Goal: Task Accomplishment & Management: Use online tool/utility

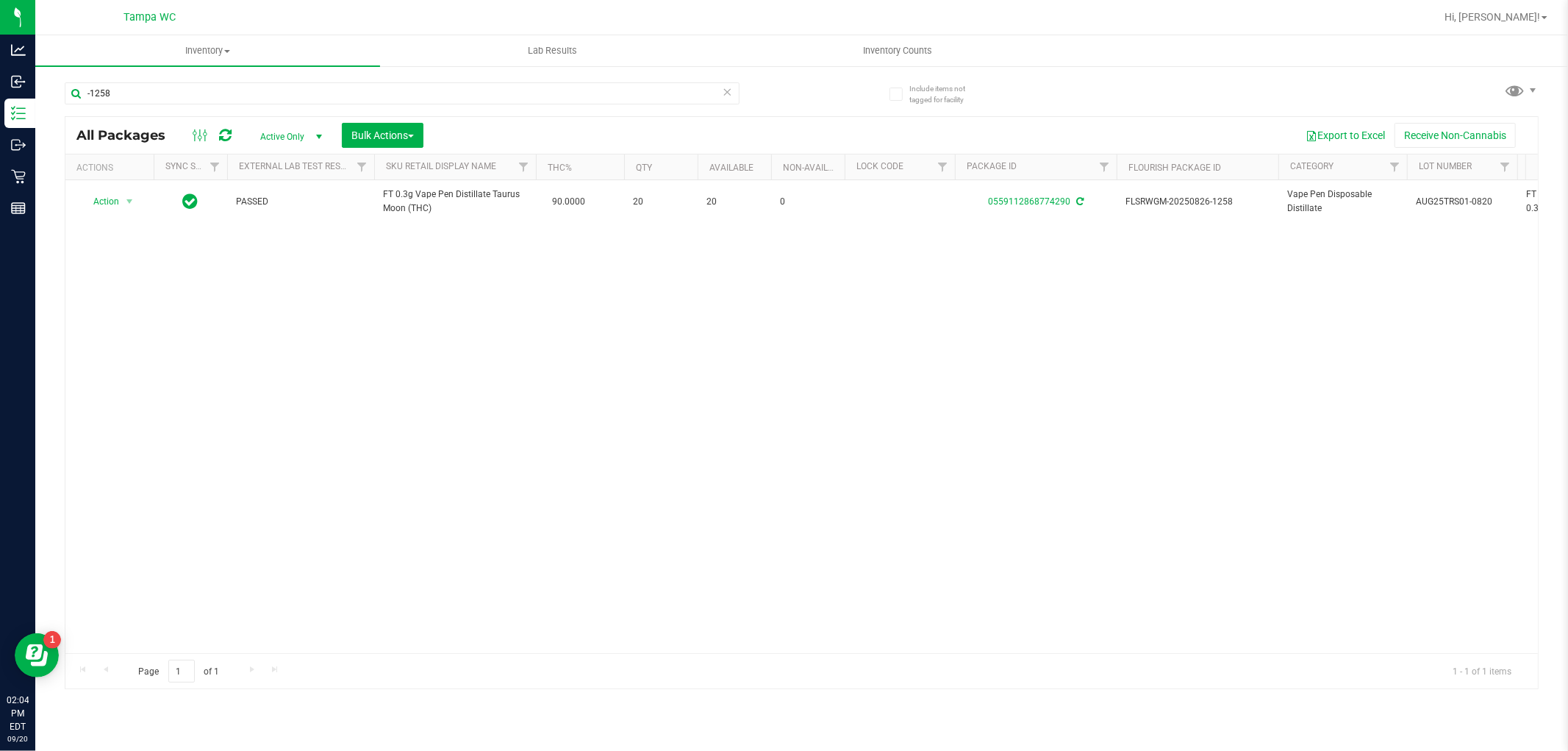
click at [729, 93] on icon at bounding box center [728, 91] width 10 height 18
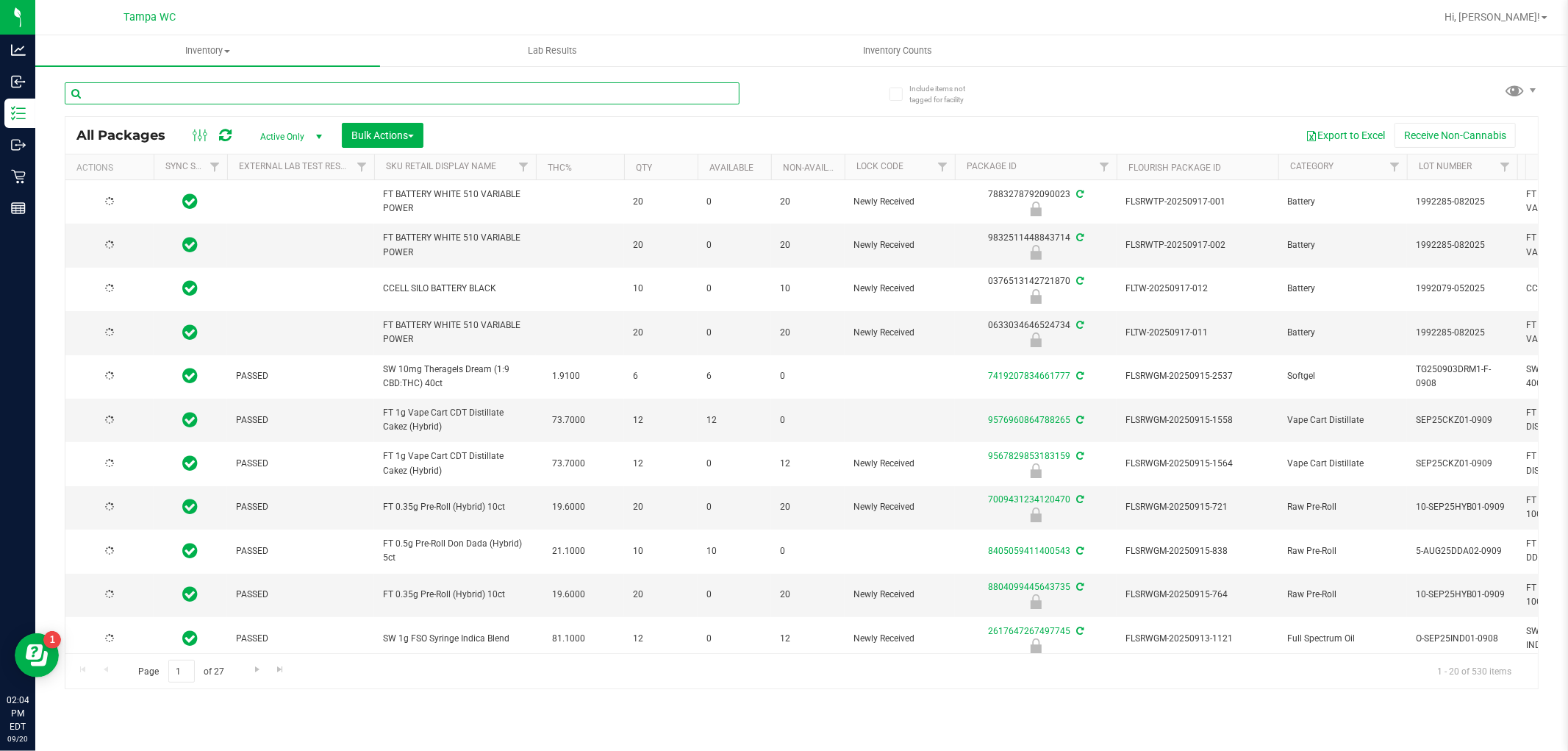
click at [629, 99] on input "text" at bounding box center [402, 93] width 675 height 22
type input "2927122580201227"
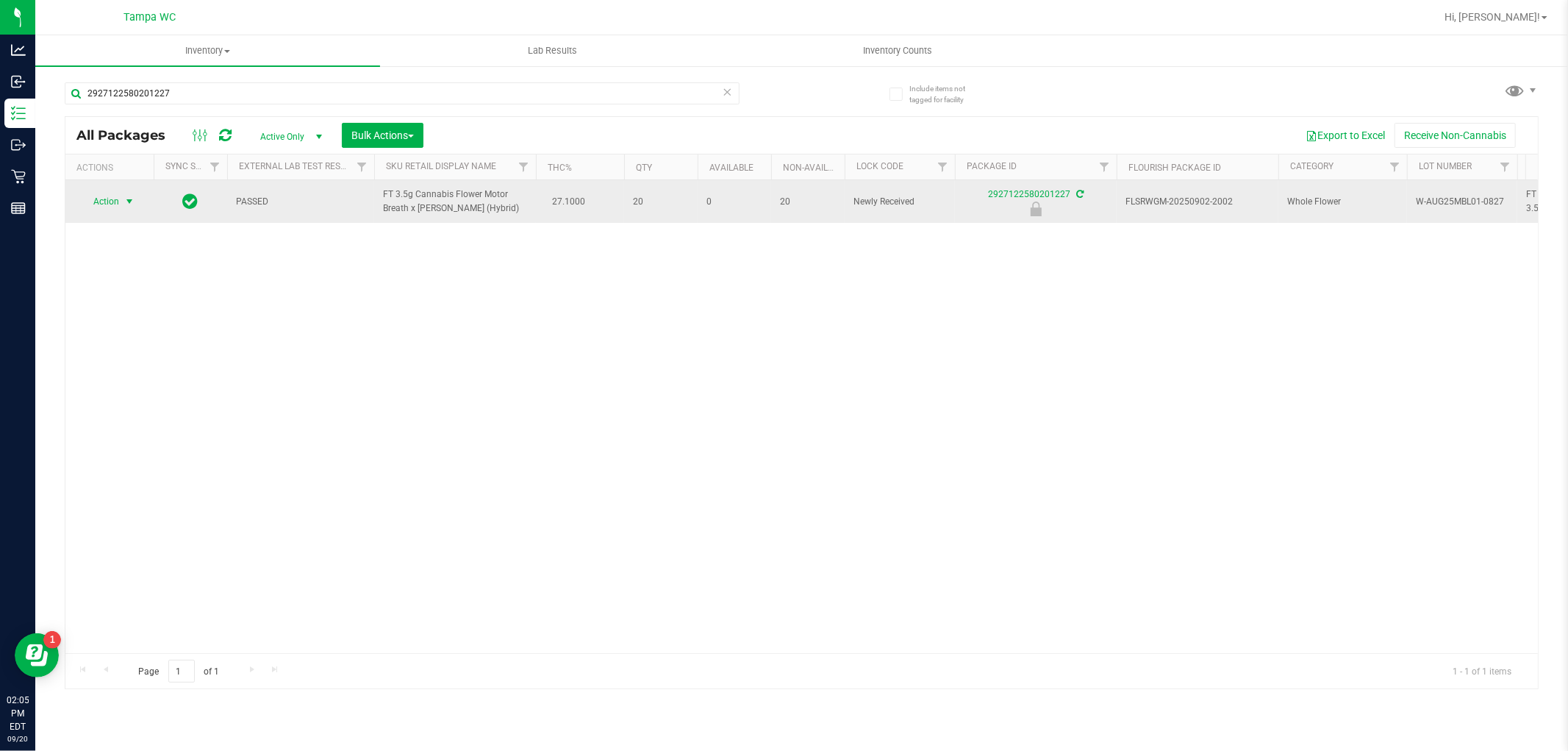
click at [121, 204] on span "select" at bounding box center [130, 201] width 19 height 21
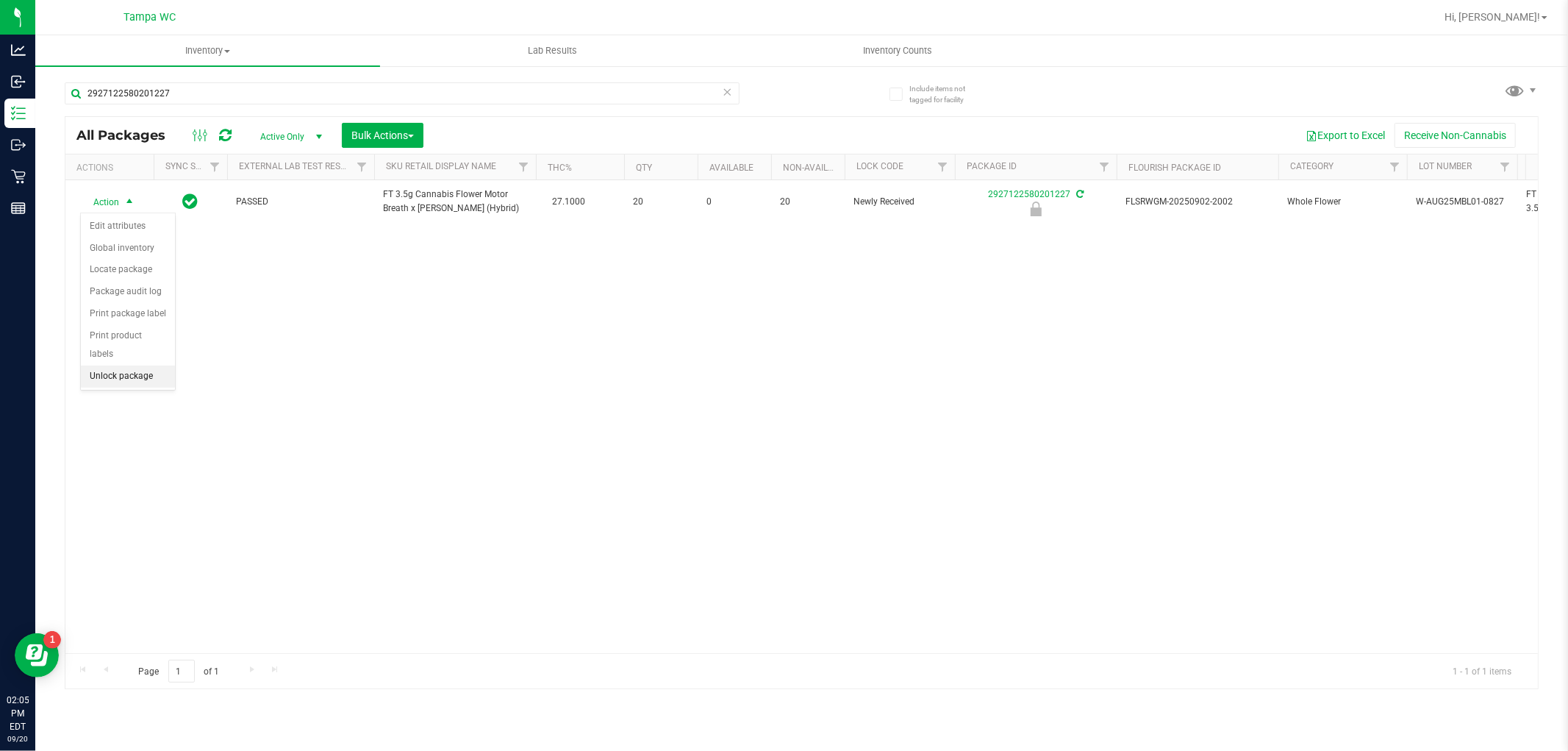
click at [131, 375] on li "Unlock package" at bounding box center [128, 376] width 94 height 22
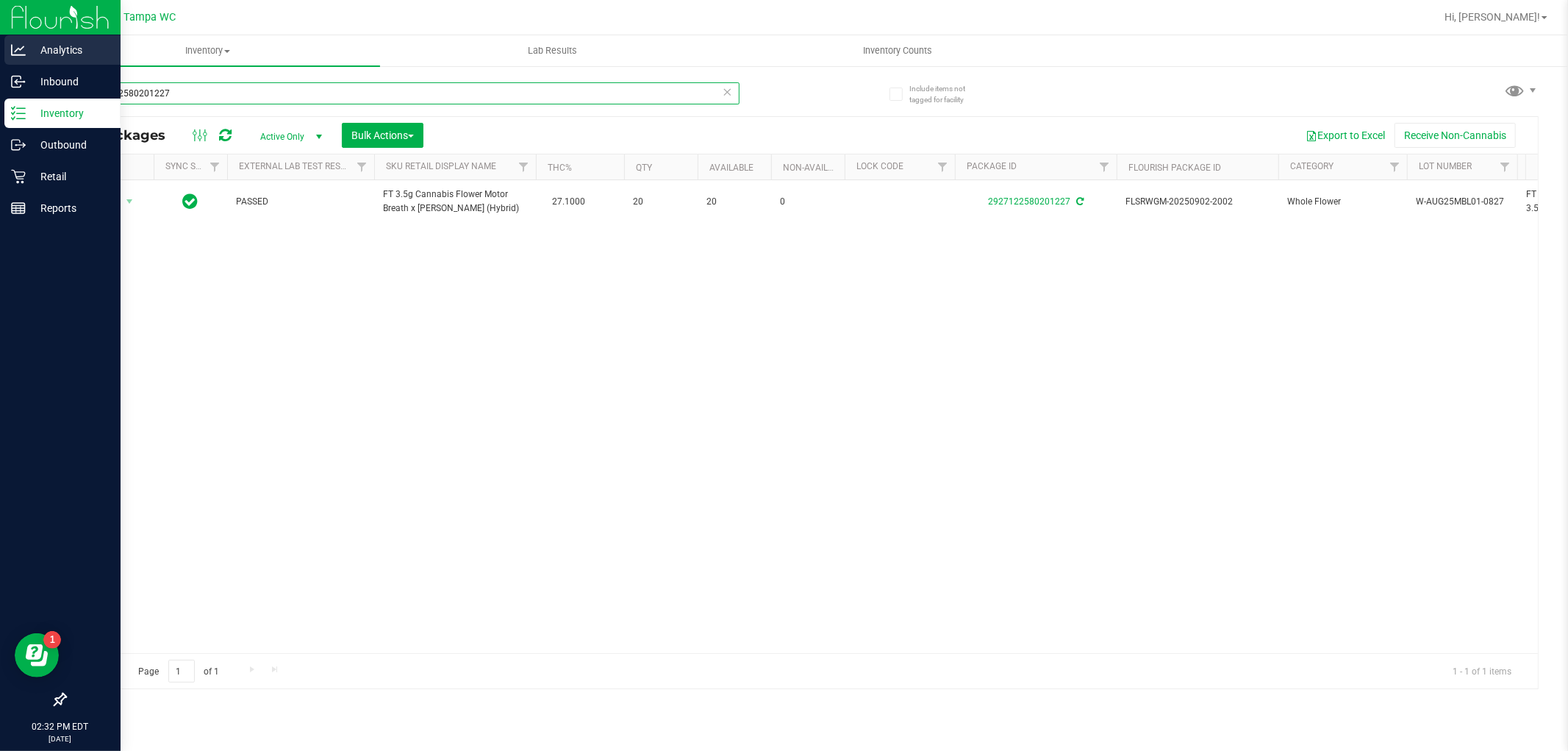
drag, startPoint x: 209, startPoint y: 88, endPoint x: 0, endPoint y: 45, distance: 213.4
click at [0, 48] on div "Analytics Inbound Inventory Outbound Retail Reports 02:32 PM EDT [DATE] 09/20 T…" at bounding box center [784, 375] width 1568 height 751
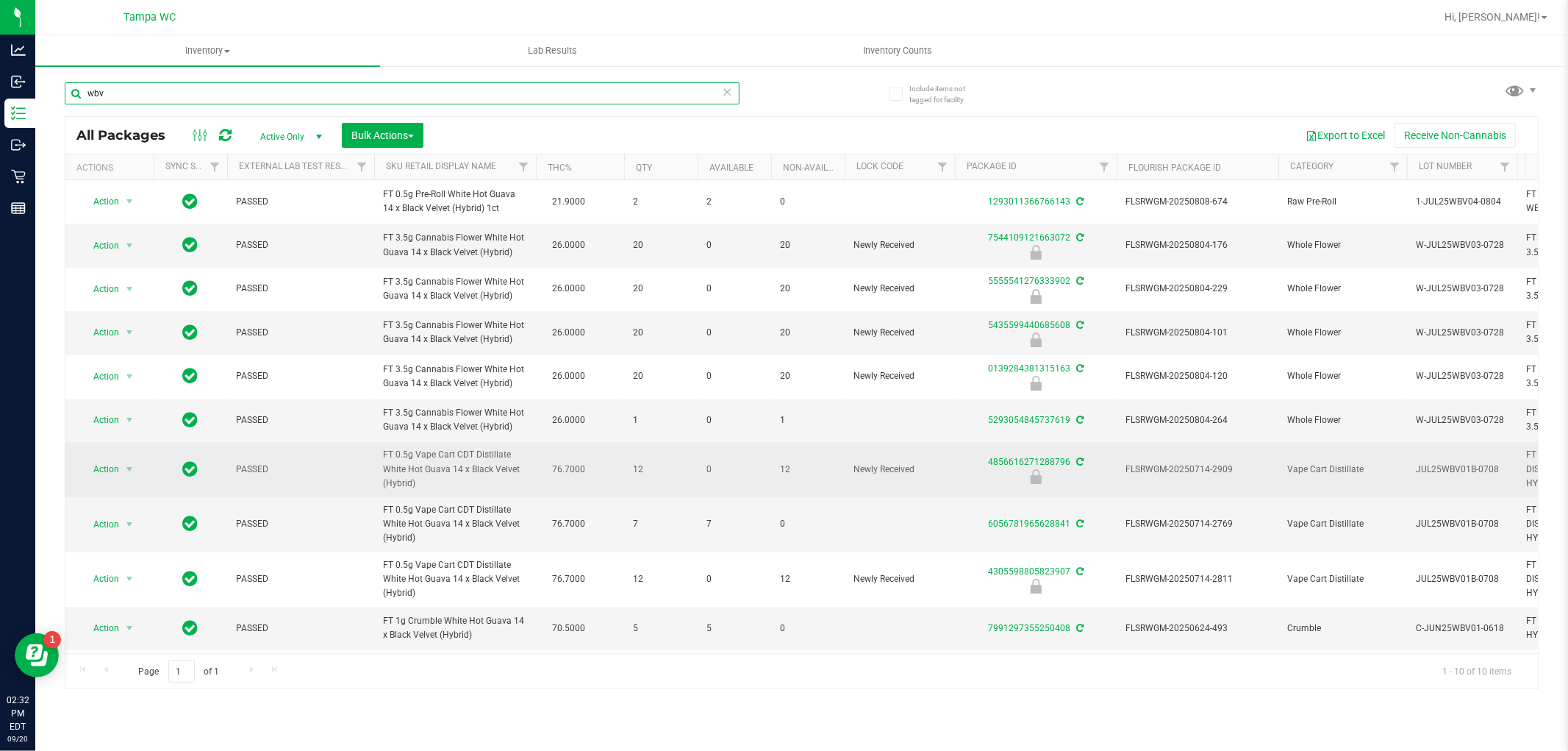
scroll to position [9, 0]
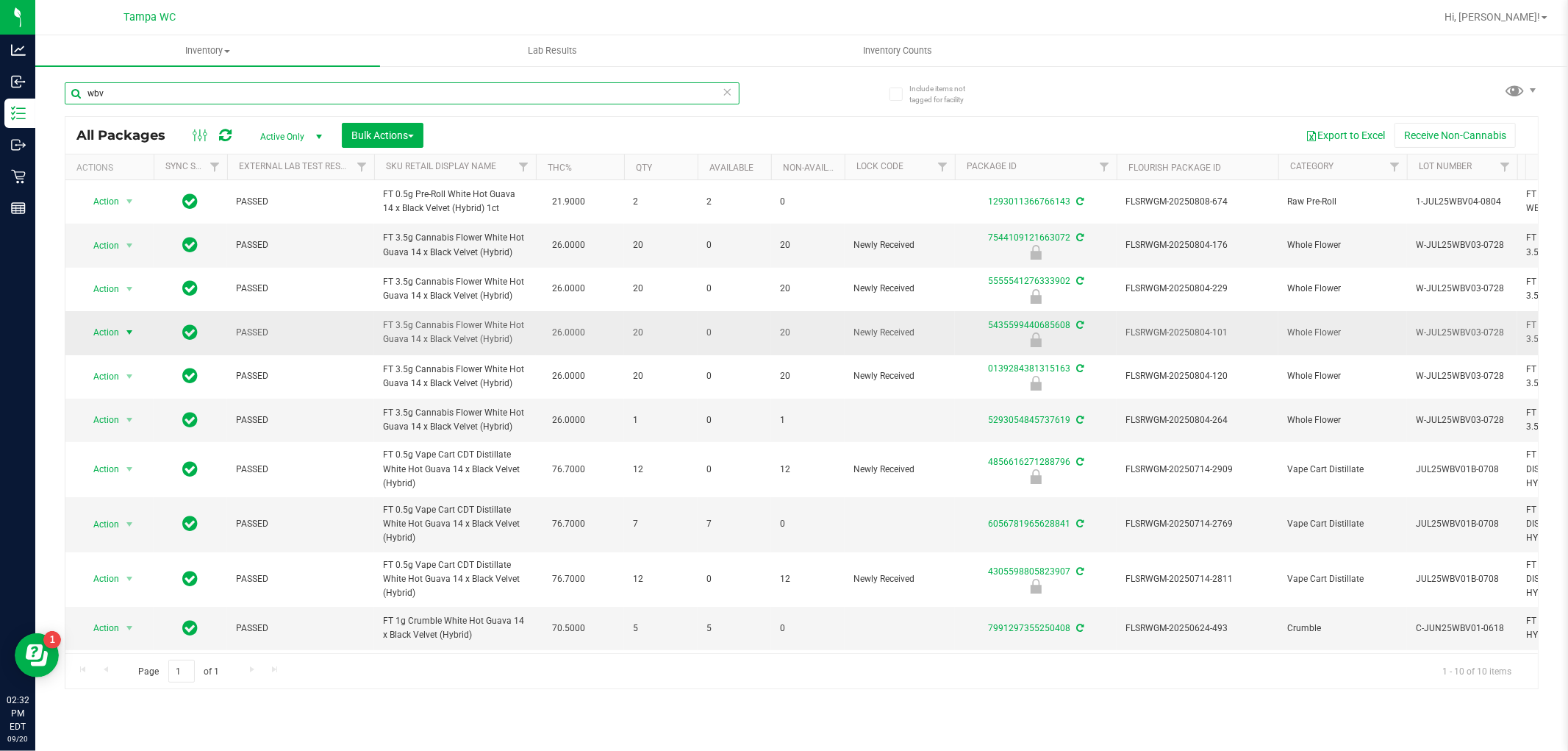
type input "wbv"
click at [106, 322] on span "Action" at bounding box center [100, 332] width 39 height 21
click at [131, 501] on li "Unlock package" at bounding box center [128, 499] width 94 height 22
